Goal: Task Accomplishment & Management: Manage account settings

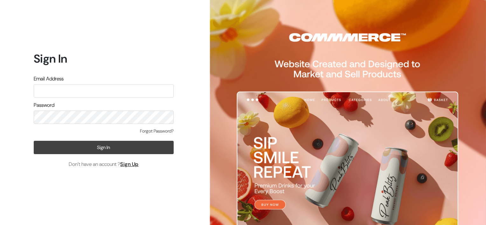
type input "vani.rsp@gmail.com"
click at [130, 150] on button "Sign In" at bounding box center [104, 147] width 140 height 13
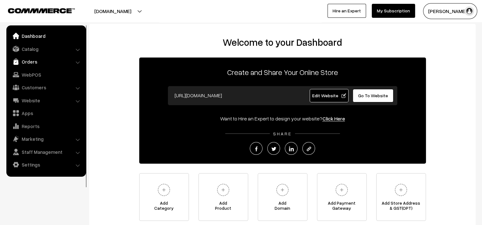
click at [28, 59] on link "Orders" at bounding box center [46, 61] width 76 height 11
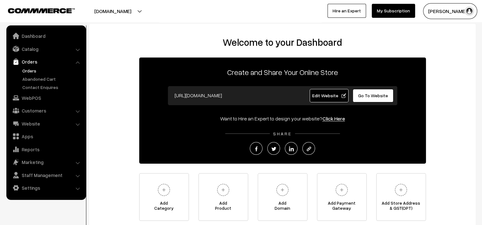
click at [31, 70] on link "Orders" at bounding box center [52, 70] width 63 height 7
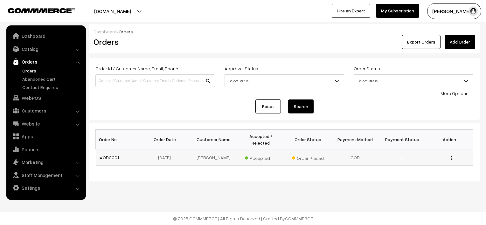
click at [210, 152] on td "[PERSON_NAME]" at bounding box center [213, 158] width 47 height 16
click at [458, 95] on link "More Options" at bounding box center [455, 93] width 28 height 5
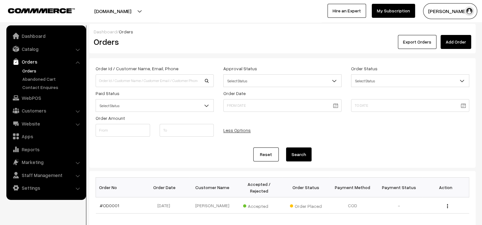
scroll to position [39, 0]
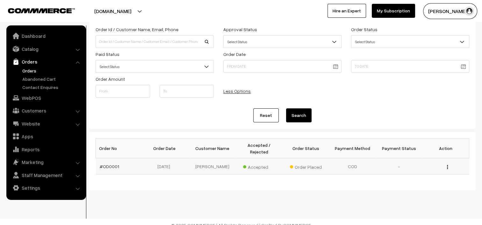
click at [356, 161] on td "COD" at bounding box center [352, 166] width 47 height 16
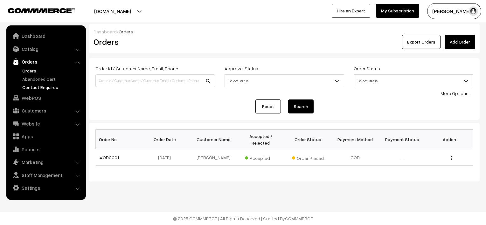
click at [48, 90] on link "Contact Enquires" at bounding box center [52, 87] width 63 height 7
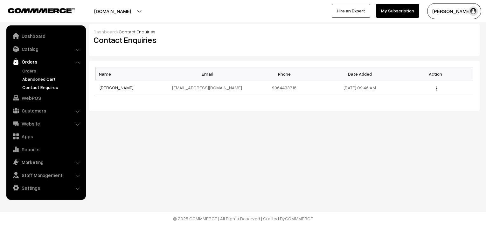
click at [40, 79] on link "Abandoned Cart" at bounding box center [52, 79] width 63 height 7
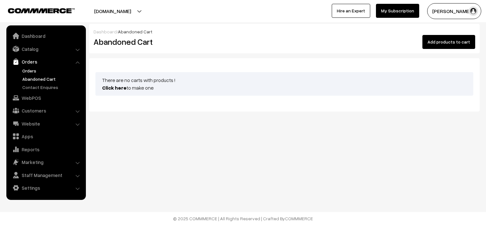
click at [33, 71] on link "Orders" at bounding box center [52, 70] width 63 height 7
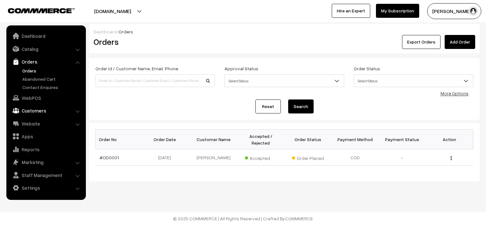
click at [75, 110] on link "Customers" at bounding box center [46, 110] width 76 height 11
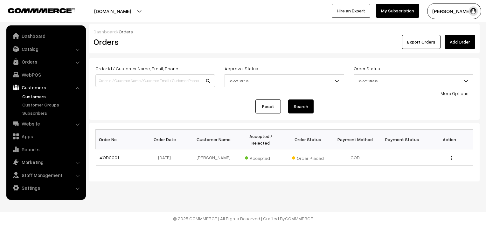
click at [41, 98] on link "Customers" at bounding box center [52, 96] width 63 height 7
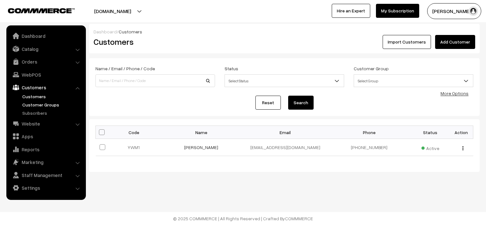
click at [41, 105] on link "Customer Groups" at bounding box center [52, 105] width 63 height 7
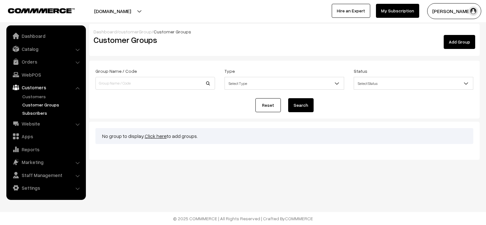
click at [38, 113] on link "Subscribers" at bounding box center [52, 113] width 63 height 7
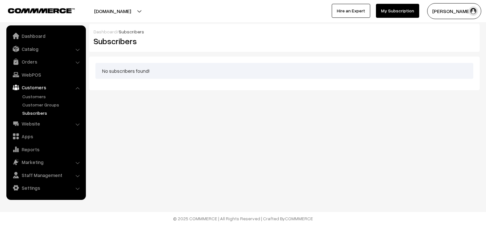
click at [78, 125] on li "Website Website Builder Authors" at bounding box center [46, 123] width 76 height 11
click at [76, 61] on li "Orders Orders" at bounding box center [46, 61] width 76 height 11
click at [77, 63] on li "Orders Orders" at bounding box center [46, 61] width 76 height 11
click at [79, 64] on li "Orders Orders" at bounding box center [46, 61] width 76 height 11
click at [78, 64] on li "Orders Orders" at bounding box center [46, 61] width 76 height 11
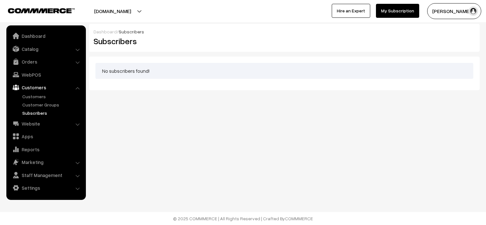
click at [78, 63] on li "Orders Orders" at bounding box center [46, 61] width 76 height 11
click at [76, 49] on li "Catalog Categories" at bounding box center [46, 48] width 76 height 11
click at [79, 50] on li "Catalog Categories" at bounding box center [46, 48] width 76 height 11
click at [42, 50] on link "Catalog" at bounding box center [46, 48] width 76 height 11
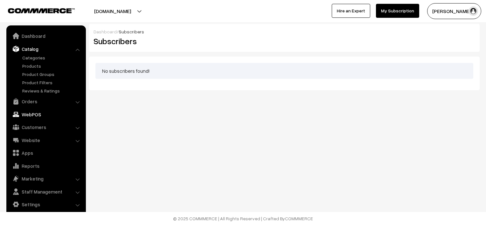
click at [26, 101] on link "Orders" at bounding box center [46, 101] width 76 height 11
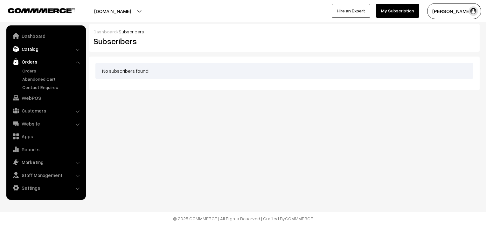
click at [31, 52] on link "Catalog" at bounding box center [46, 48] width 76 height 11
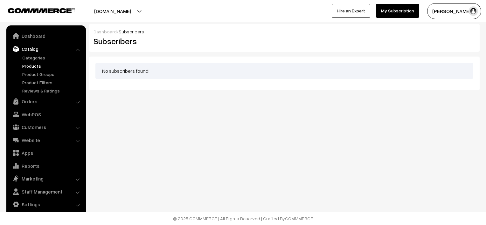
click at [33, 66] on link "Products" at bounding box center [52, 66] width 63 height 7
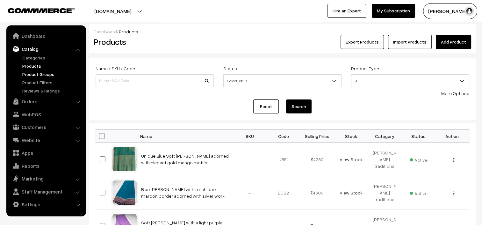
click at [42, 76] on link "Product Groups" at bounding box center [52, 74] width 63 height 7
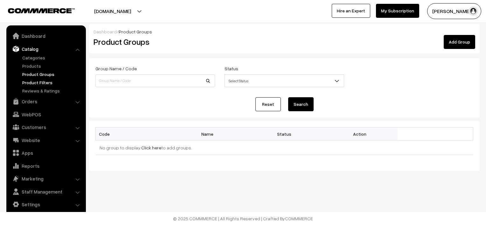
click at [42, 84] on link "Product Filters" at bounding box center [52, 82] width 63 height 7
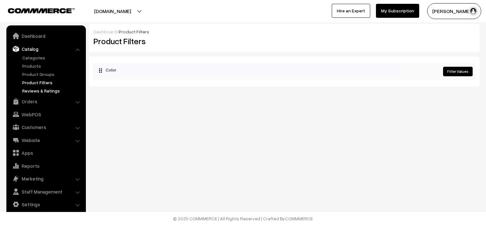
click at [41, 90] on link "Reviews & Ratings" at bounding box center [52, 91] width 63 height 7
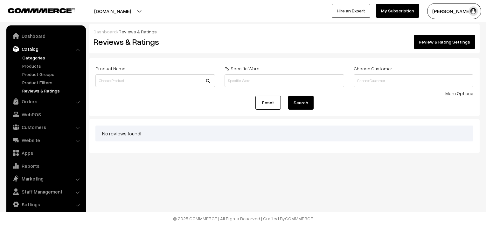
click at [36, 60] on link "Categories" at bounding box center [52, 57] width 63 height 7
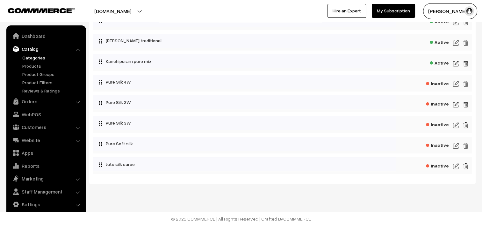
scroll to position [114, 0]
click at [48, 101] on link "Orders" at bounding box center [46, 101] width 76 height 11
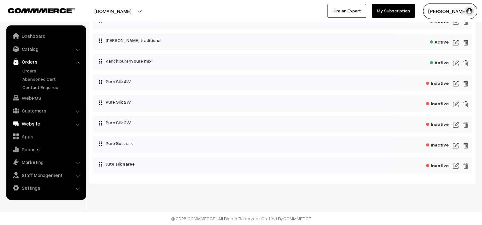
click at [79, 126] on link "Website" at bounding box center [46, 123] width 76 height 11
click at [0, 0] on link "Domain Setup" at bounding box center [0, 0] width 0 height 0
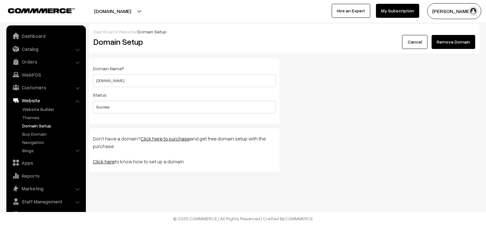
click at [78, 189] on li "Marketing Offers" at bounding box center [46, 188] width 76 height 11
click at [78, 191] on li "Marketing Offers" at bounding box center [46, 188] width 76 height 11
click at [52, 191] on link "Marketing" at bounding box center [46, 188] width 76 height 11
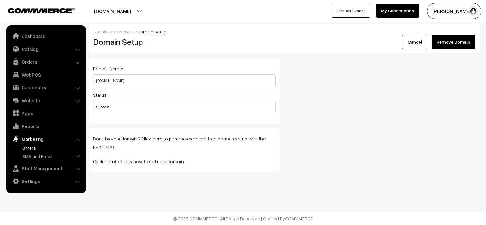
click at [36, 149] on link "Offers" at bounding box center [52, 148] width 63 height 7
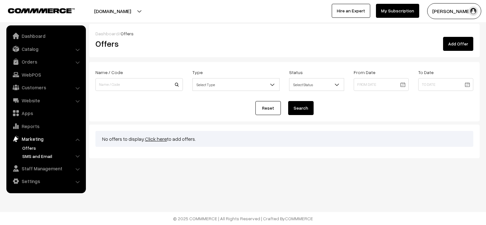
click at [35, 157] on link "SMS and Email" at bounding box center [52, 156] width 63 height 7
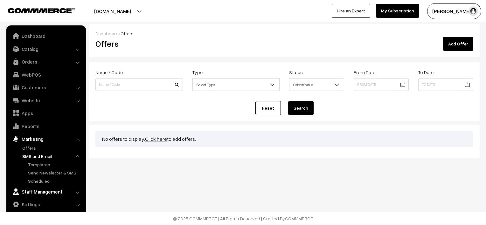
click at [61, 193] on link "Staff Management" at bounding box center [46, 191] width 76 height 11
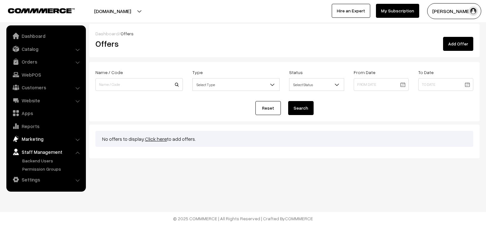
click at [49, 141] on link "Marketing" at bounding box center [46, 138] width 76 height 11
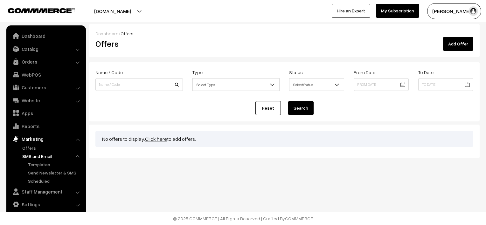
click at [177, 44] on h2 "Offers" at bounding box center [155, 44] width 120 height 10
click at [76, 64] on li "Orders Orders" at bounding box center [46, 61] width 76 height 11
click at [25, 63] on link "Orders" at bounding box center [46, 61] width 76 height 11
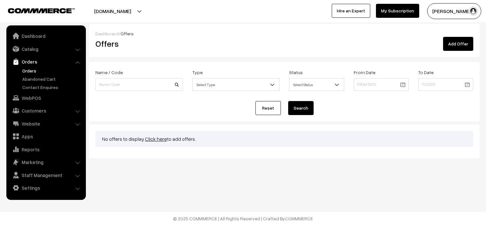
click at [30, 70] on link "Orders" at bounding box center [52, 70] width 63 height 7
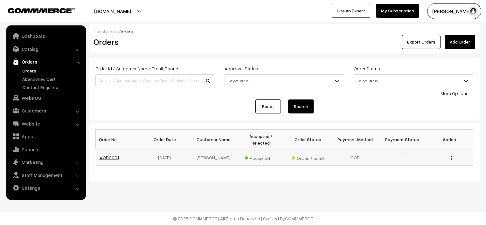
click at [111, 155] on link "#OD0001" at bounding box center [109, 157] width 19 height 5
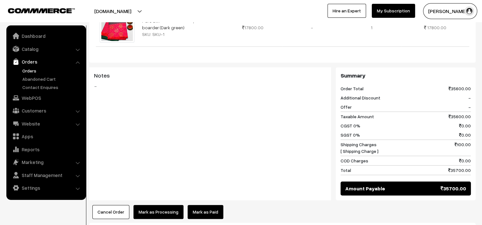
scroll to position [314, 0]
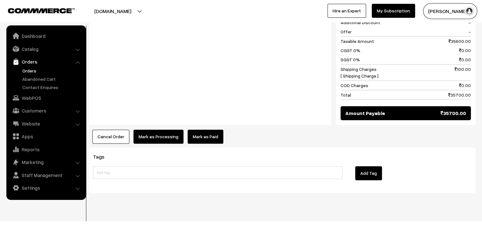
click at [162, 130] on button "Mark as Processing" at bounding box center [158, 137] width 50 height 14
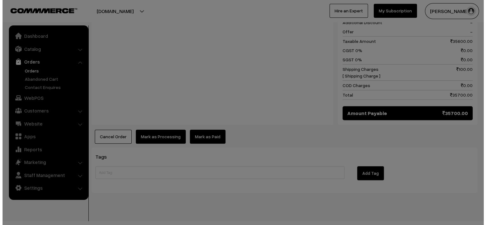
scroll to position [314, 0]
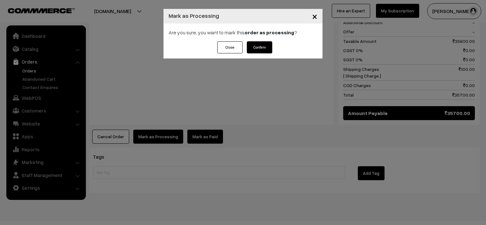
click at [264, 51] on button "Confirm" at bounding box center [259, 47] width 25 height 12
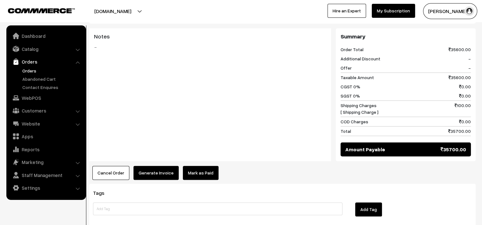
scroll to position [286, 0]
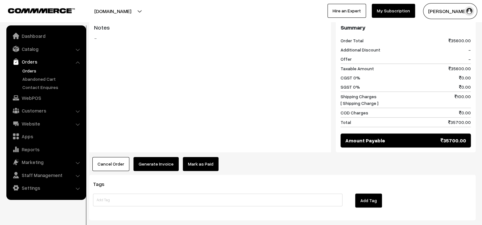
click at [155, 157] on button "Generate Invoice" at bounding box center [155, 164] width 45 height 14
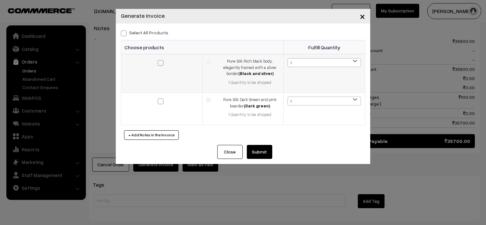
click at [163, 64] on span at bounding box center [161, 63] width 6 height 6
click at [159, 61] on input "checkbox" at bounding box center [157, 59] width 4 height 4
checkbox input "true"
click at [162, 106] on td at bounding box center [161, 109] width 81 height 32
click at [162, 101] on span at bounding box center [161, 102] width 6 height 6
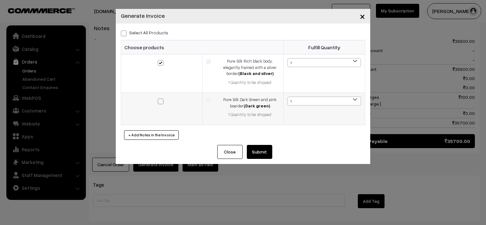
click at [159, 99] on input "checkbox" at bounding box center [157, 97] width 4 height 4
checkbox input "true"
click at [352, 62] on b at bounding box center [355, 61] width 6 height 6
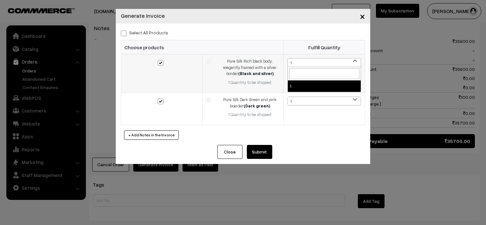
click at [352, 62] on b at bounding box center [355, 61] width 6 height 6
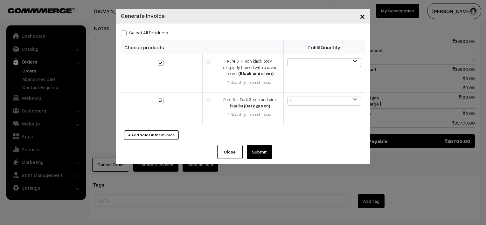
click at [275, 34] on div "Select All Products" at bounding box center [243, 33] width 244 height 8
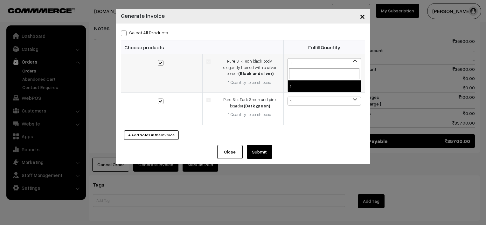
click at [317, 61] on span "1" at bounding box center [324, 63] width 73 height 9
type input "1"
click at [323, 141] on div "Select All Products Choose products Fulfill Quantity 1 1 1 1" at bounding box center [243, 85] width 255 height 122
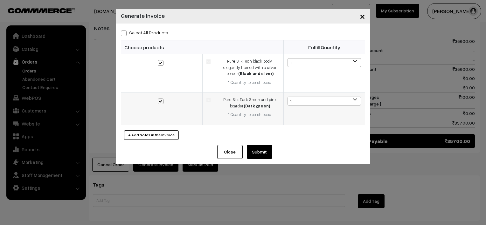
click at [160, 101] on span at bounding box center [161, 102] width 6 height 6
click at [159, 99] on input "checkbox" at bounding box center [157, 97] width 4 height 4
checkbox input "false"
click at [163, 64] on span at bounding box center [161, 63] width 6 height 6
click at [159, 61] on input "checkbox" at bounding box center [157, 59] width 4 height 4
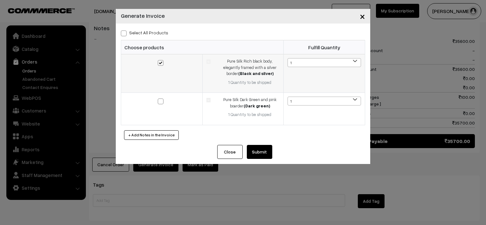
checkbox input "false"
click at [362, 16] on span "×" at bounding box center [362, 16] width 5 height 12
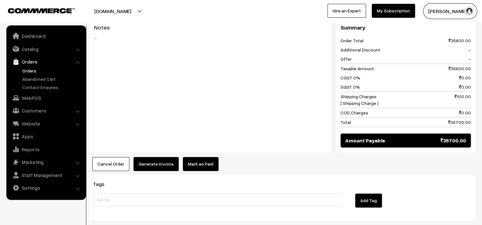
click at [197, 157] on link "Mark as Paid" at bounding box center [201, 164] width 36 height 14
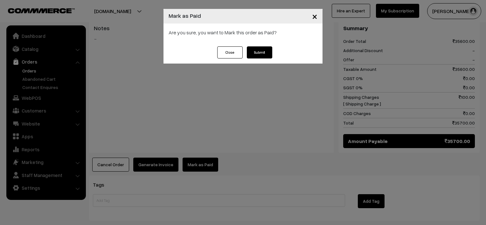
click at [232, 53] on button "Close" at bounding box center [229, 52] width 25 height 12
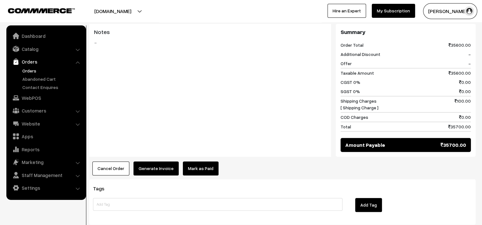
scroll to position [250, 0]
